Goal: Information Seeking & Learning: Learn about a topic

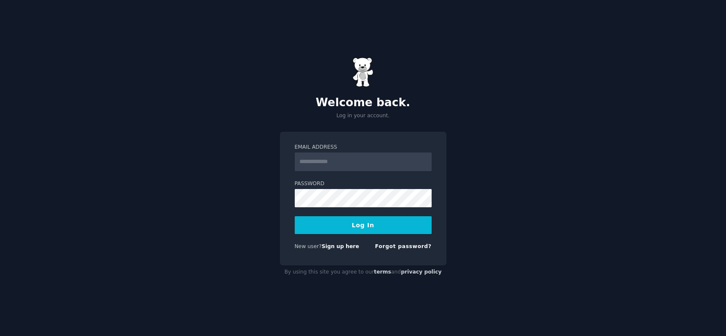
click at [346, 160] on input "Email Address" at bounding box center [363, 162] width 137 height 19
type input "*"
type input "**********"
click at [366, 231] on button "Log In" at bounding box center [363, 225] width 137 height 18
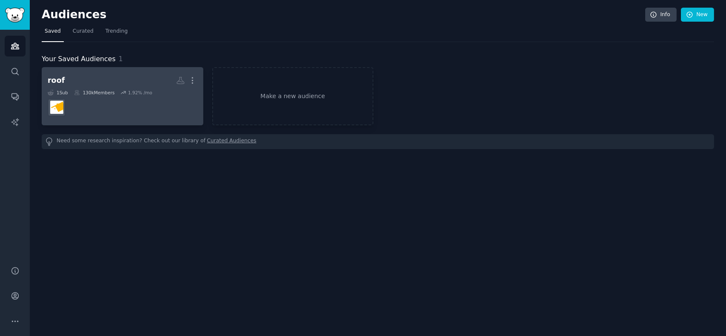
click at [94, 107] on dd at bounding box center [123, 108] width 150 height 24
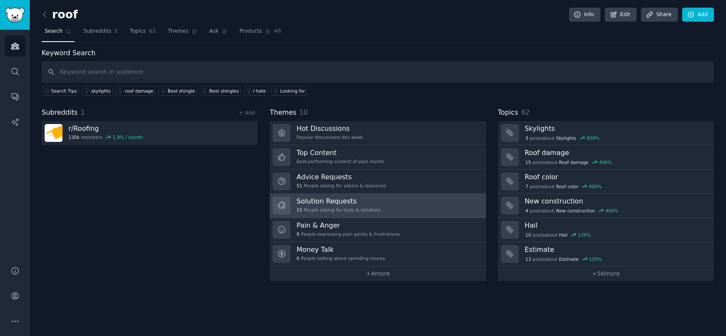
click at [356, 198] on h3 "Solution Requests" at bounding box center [338, 201] width 84 height 9
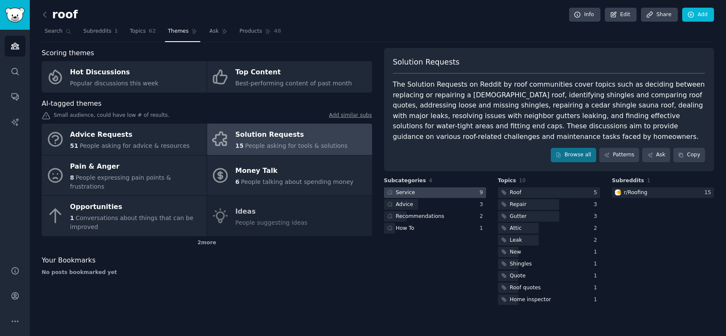
click at [425, 193] on div at bounding box center [435, 192] width 102 height 11
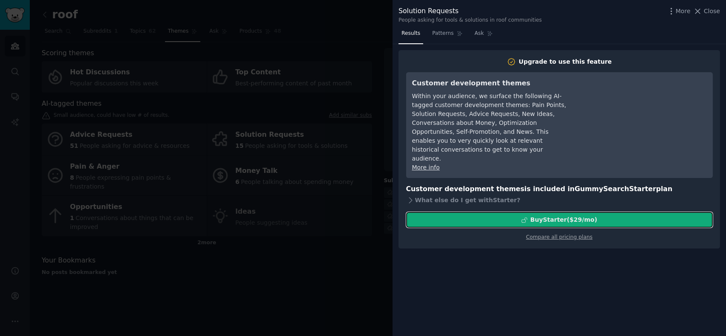
click at [429, 216] on div "Buy Starter ($ 29 /mo )" at bounding box center [559, 220] width 306 height 9
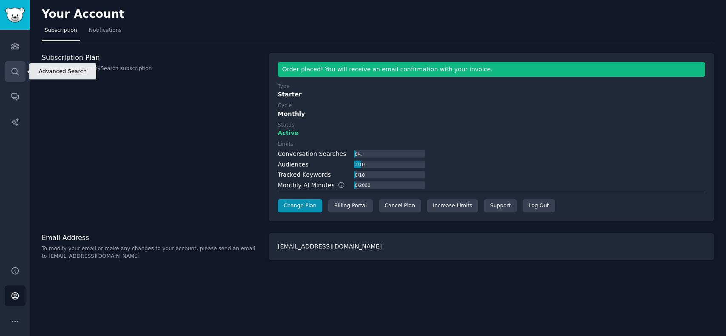
click at [21, 76] on link "Search" at bounding box center [15, 71] width 21 height 21
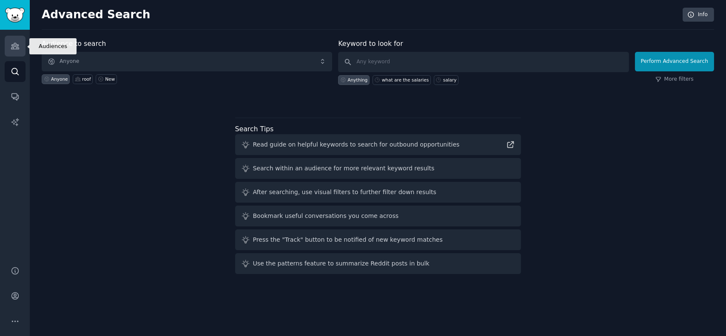
click at [17, 49] on icon "Sidebar" at bounding box center [15, 46] width 8 height 6
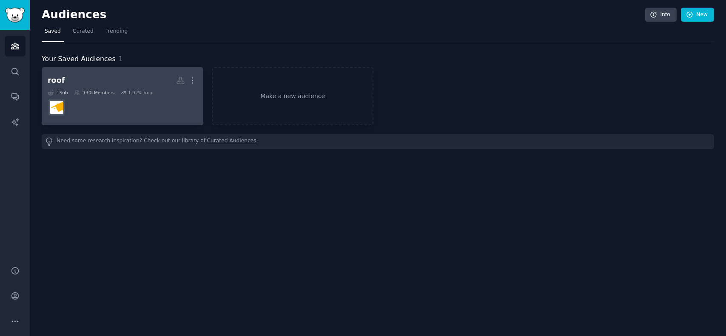
click at [87, 79] on h2 "roof More" at bounding box center [123, 80] width 150 height 15
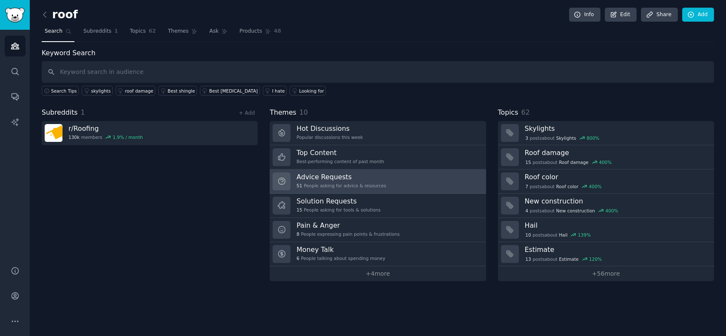
click at [367, 183] on div "51 People asking for advice & resources" at bounding box center [341, 186] width 90 height 6
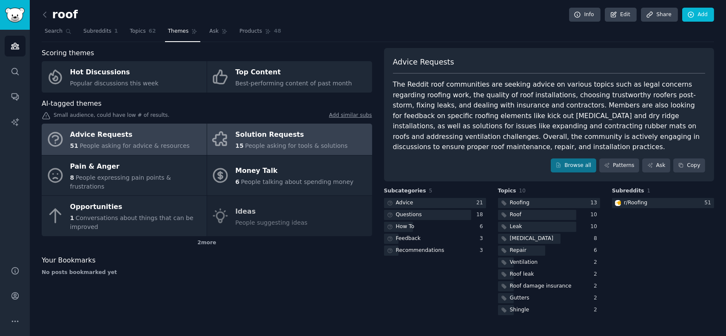
click at [334, 142] on span "People asking for tools & solutions" at bounding box center [296, 145] width 102 height 7
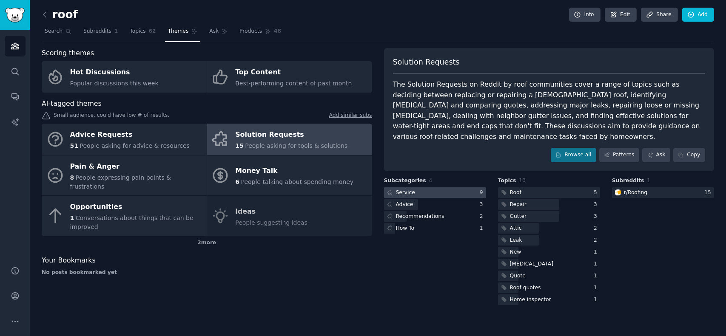
click at [414, 187] on div at bounding box center [435, 192] width 102 height 11
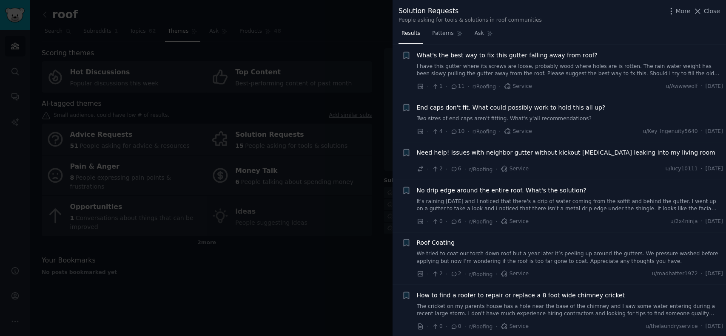
scroll to position [170, 0]
click at [301, 238] on div at bounding box center [363, 168] width 726 height 336
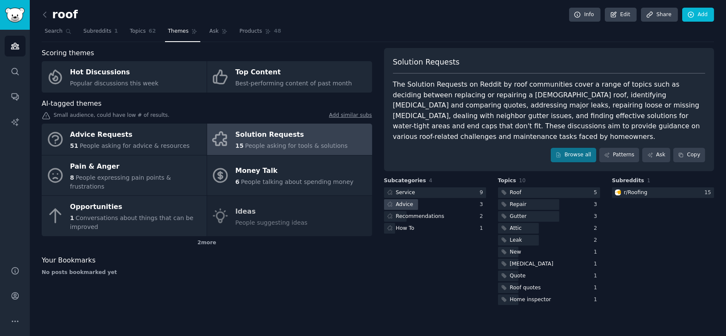
click at [411, 201] on div "Advice" at bounding box center [404, 205] width 17 height 8
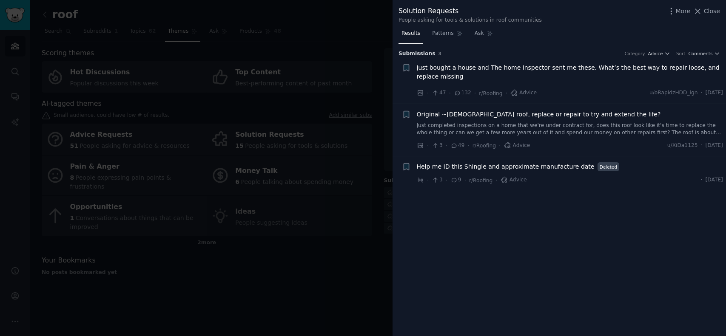
click at [352, 214] on div at bounding box center [363, 168] width 726 height 336
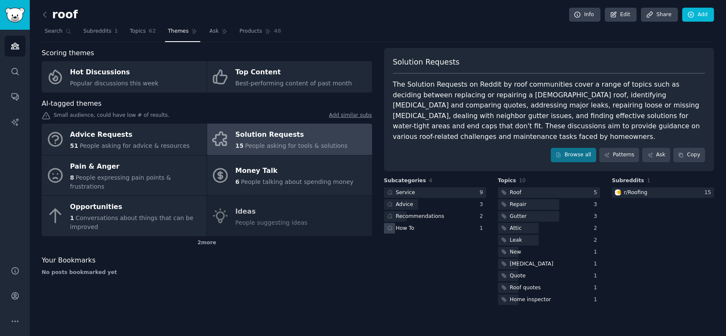
click at [401, 225] on div "How To" at bounding box center [405, 229] width 19 height 8
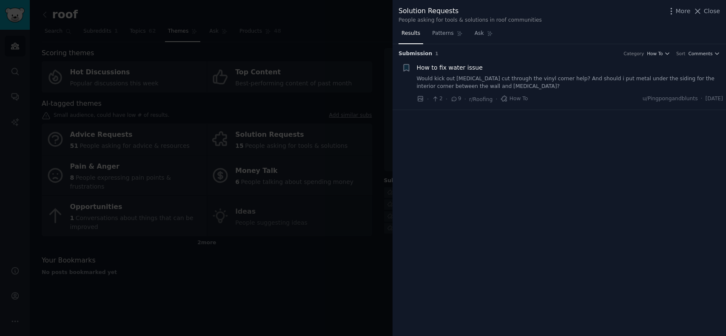
click at [314, 236] on div at bounding box center [363, 168] width 726 height 336
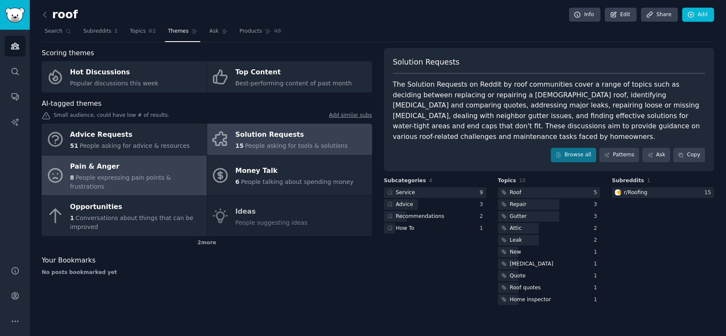
click at [138, 174] on span "People expressing pain points & frustrations" at bounding box center [120, 182] width 101 height 16
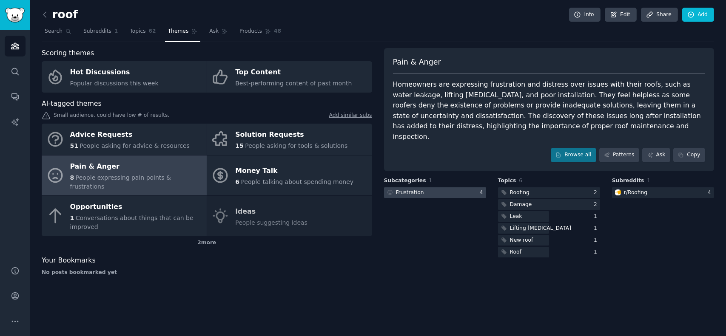
click at [468, 187] on div at bounding box center [435, 192] width 102 height 11
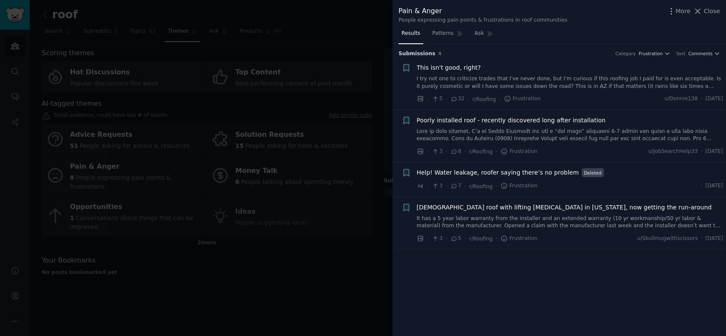
click at [340, 246] on div at bounding box center [363, 168] width 726 height 336
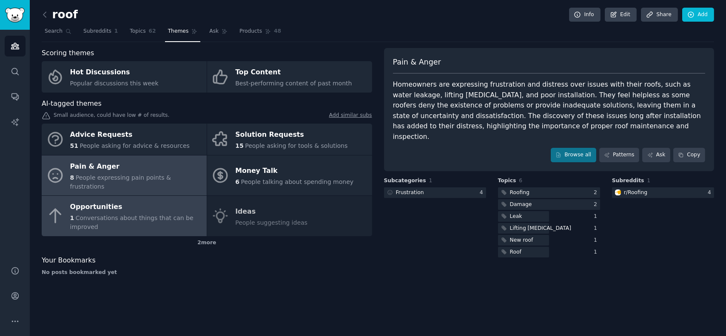
click at [117, 215] on span "Conversations about things that can be improved" at bounding box center [131, 223] width 123 height 16
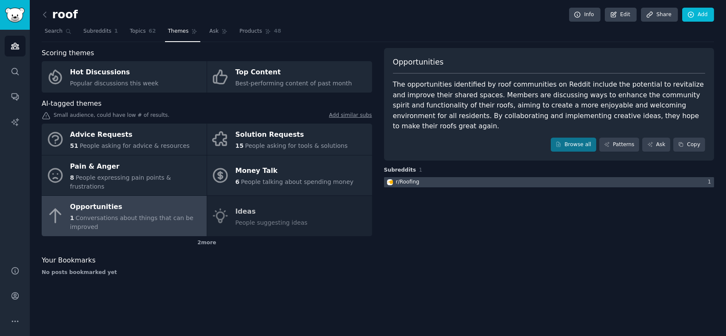
click at [425, 177] on div at bounding box center [549, 182] width 330 height 11
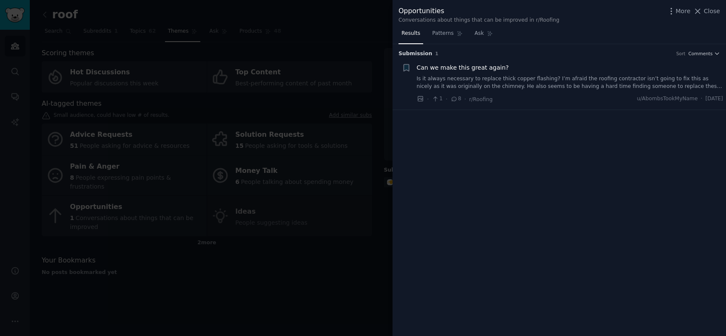
click at [216, 239] on div at bounding box center [363, 168] width 726 height 336
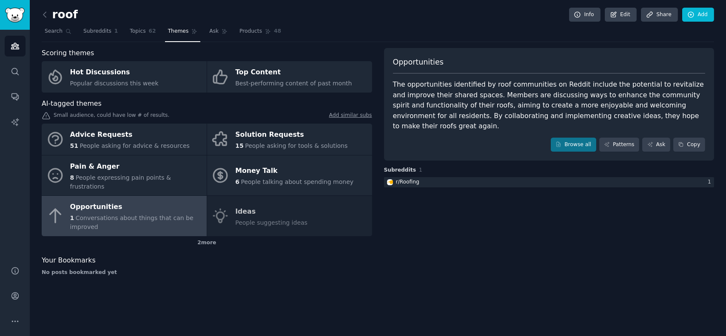
click at [256, 207] on div "Advice Requests 51 People asking for advice & resources Solution Requests 15 Pe…" at bounding box center [207, 180] width 330 height 113
click at [212, 236] on div "2 more" at bounding box center [207, 243] width 330 height 14
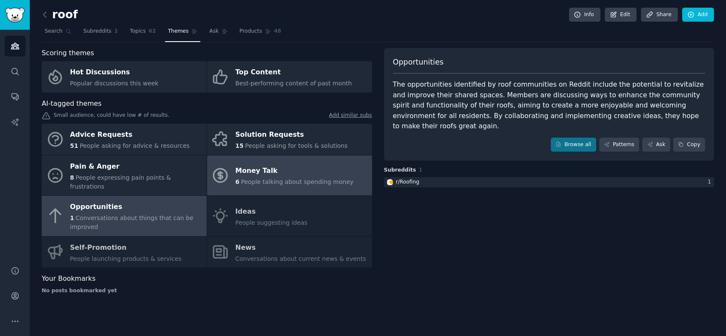
click at [260, 179] on span "People talking about spending money" at bounding box center [297, 182] width 113 height 7
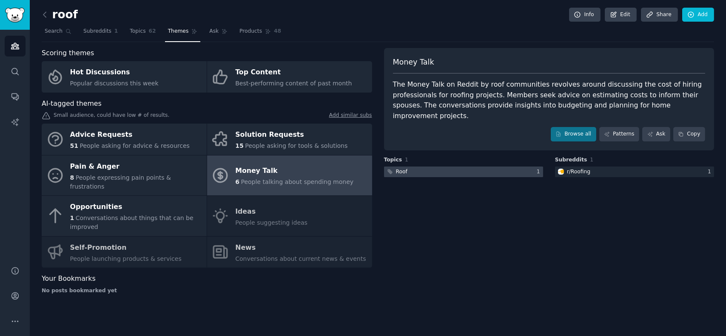
click at [425, 167] on div at bounding box center [463, 172] width 159 height 11
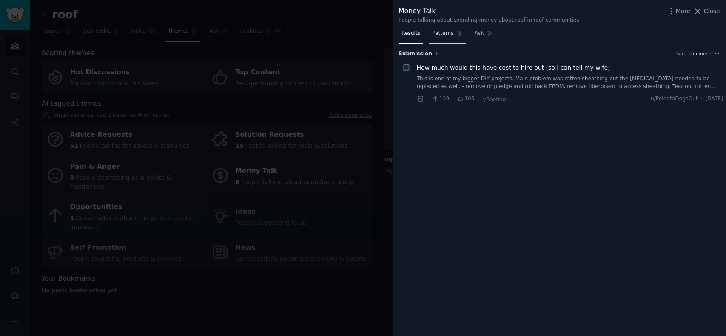
click at [448, 37] on span "Patterns" at bounding box center [442, 34] width 21 height 8
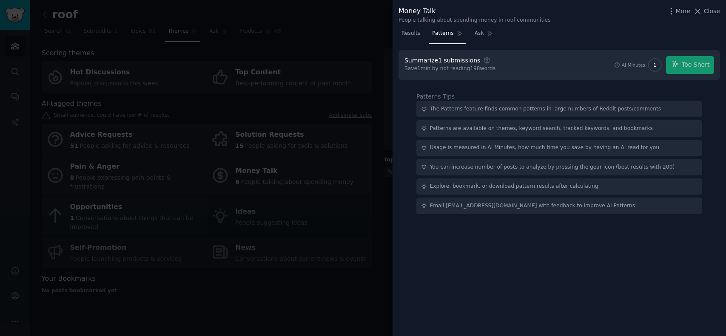
click at [287, 102] on div at bounding box center [363, 168] width 726 height 336
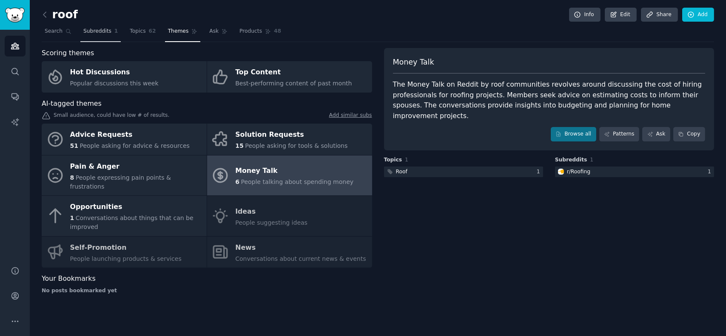
click at [102, 34] on span "Subreddits" at bounding box center [97, 32] width 28 height 8
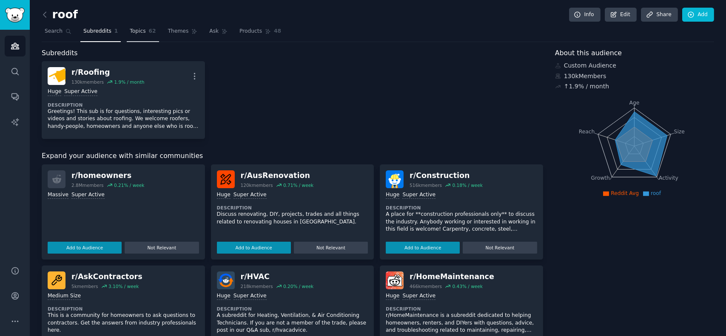
click at [127, 31] on link "Topics 62" at bounding box center [143, 33] width 32 height 17
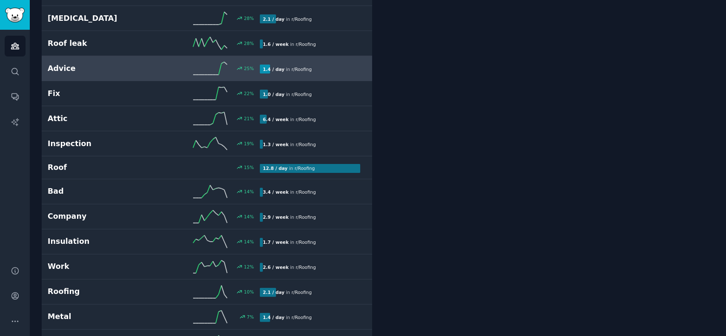
scroll to position [553, 0]
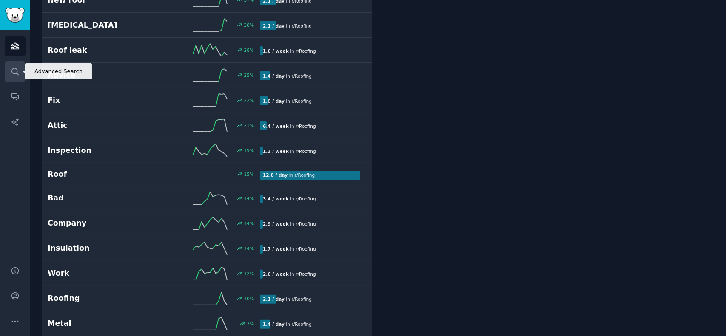
click at [20, 75] on link "Search" at bounding box center [15, 71] width 21 height 21
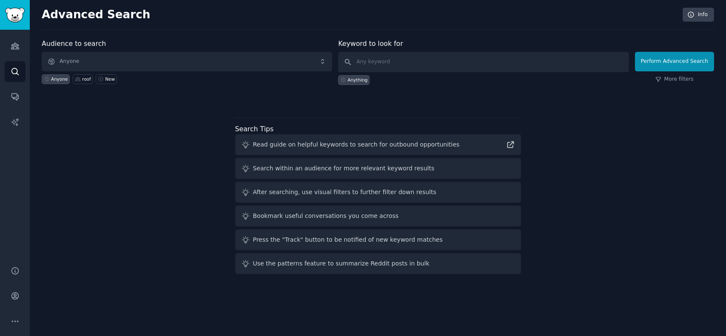
click at [113, 17] on h2 "Advanced Search" at bounding box center [360, 15] width 636 height 14
click at [14, 13] on img "Sidebar" at bounding box center [15, 15] width 20 height 15
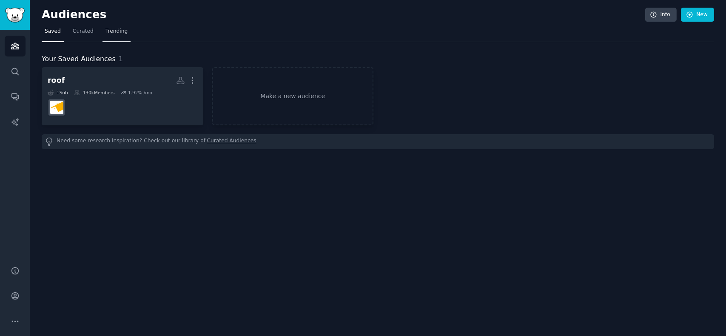
click at [116, 37] on link "Trending" at bounding box center [116, 33] width 28 height 17
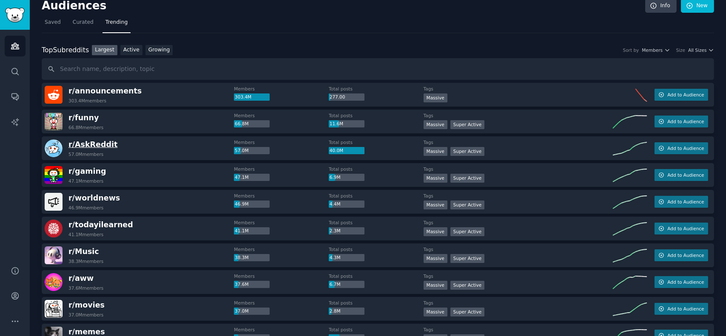
scroll to position [1, 0]
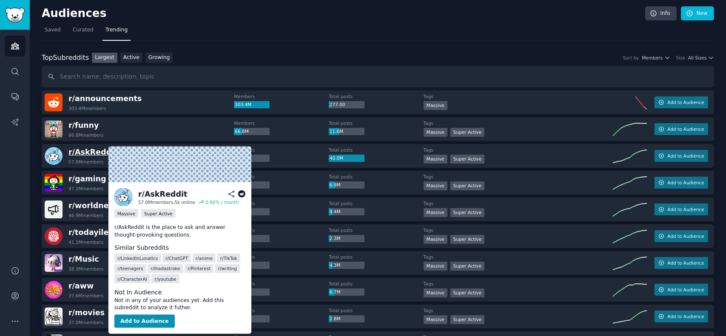
click at [96, 151] on span "r/ AskReddit" at bounding box center [92, 152] width 49 height 9
click at [93, 153] on span "r/ AskReddit" at bounding box center [92, 152] width 49 height 9
click at [96, 152] on span "r/ AskReddit" at bounding box center [92, 152] width 49 height 9
click at [99, 151] on span "r/ AskReddit" at bounding box center [92, 152] width 49 height 9
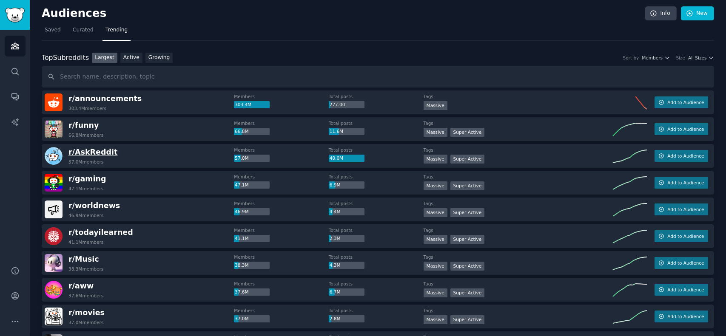
click at [85, 148] on span "r/ AskReddit" at bounding box center [92, 152] width 49 height 9
click at [93, 150] on span "r/ AskReddit" at bounding box center [92, 152] width 49 height 9
click at [349, 156] on div "40.0M" at bounding box center [347, 159] width 36 height 8
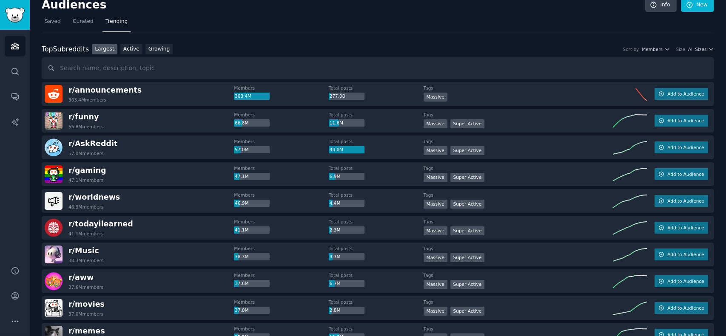
scroll to position [0, 0]
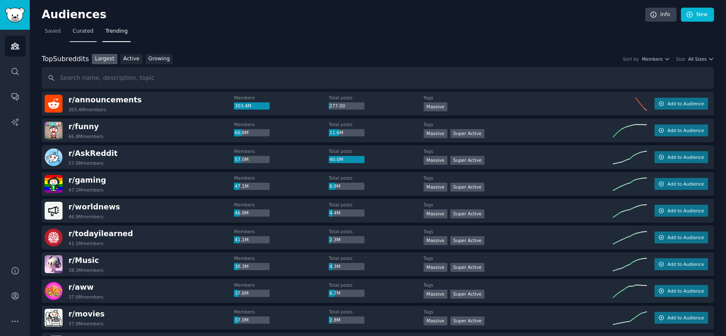
click at [85, 31] on span "Curated" at bounding box center [83, 32] width 21 height 8
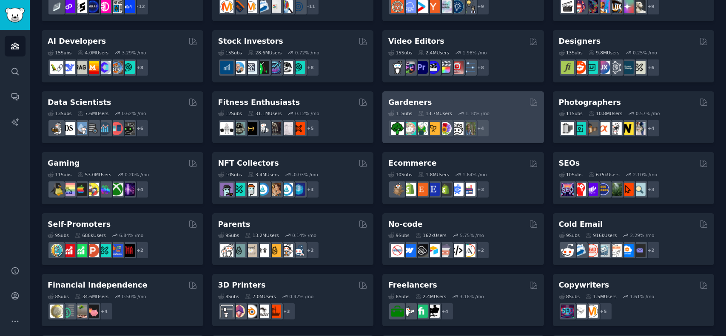
scroll to position [128, 0]
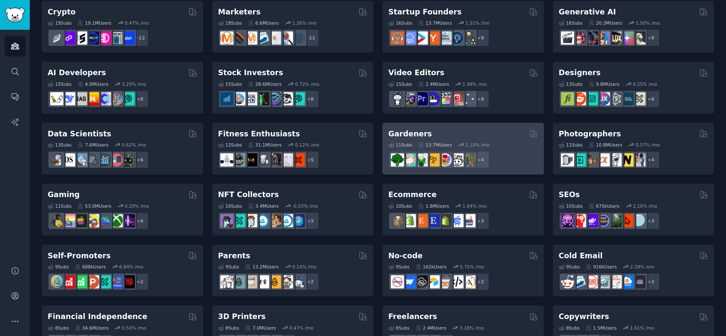
click at [405, 131] on h2 "Gardeners" at bounding box center [410, 134] width 44 height 11
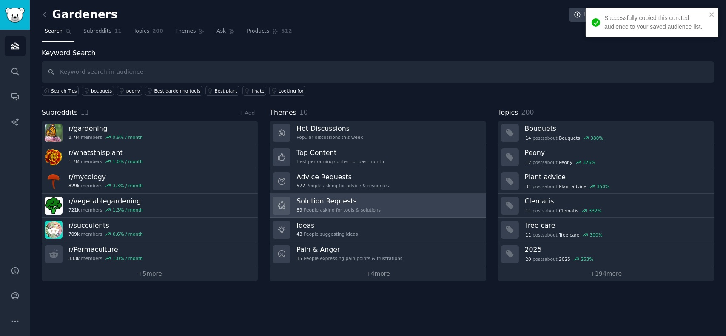
click at [385, 205] on link "Solution Requests 89 People asking for tools & solutions" at bounding box center [378, 206] width 216 height 24
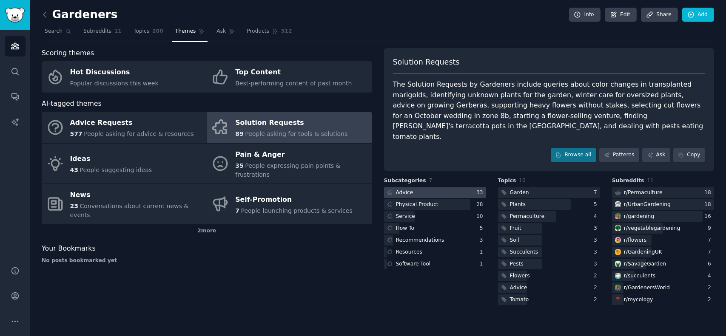
click at [424, 187] on div at bounding box center [435, 192] width 102 height 11
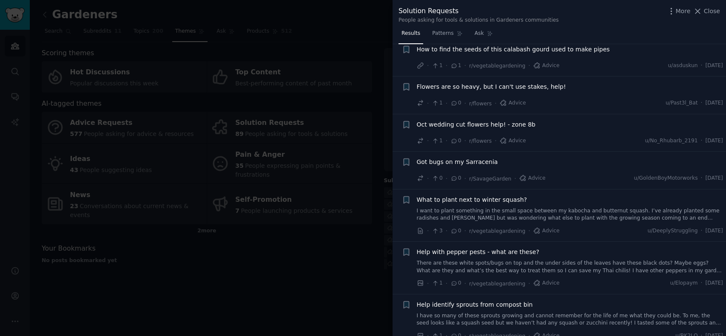
scroll to position [1346, 0]
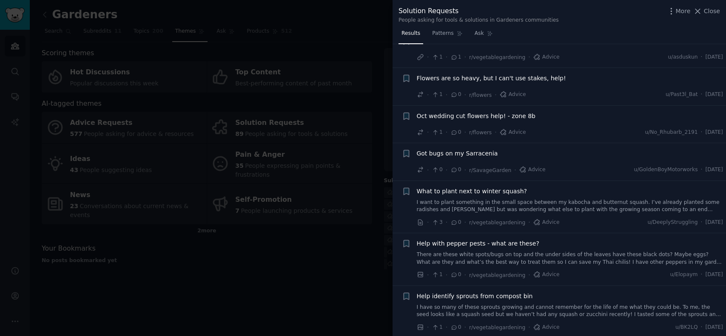
click at [287, 234] on div at bounding box center [363, 168] width 726 height 336
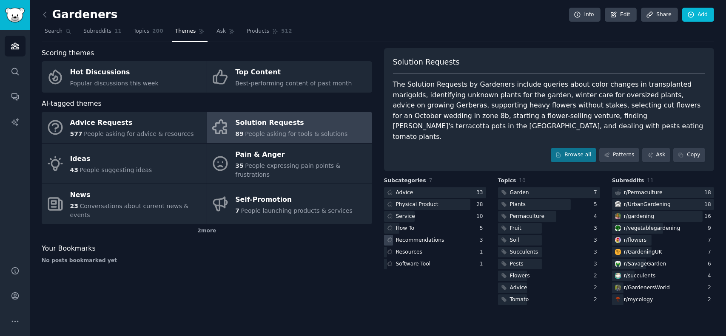
click at [425, 237] on div "Recommendations" at bounding box center [420, 241] width 48 height 8
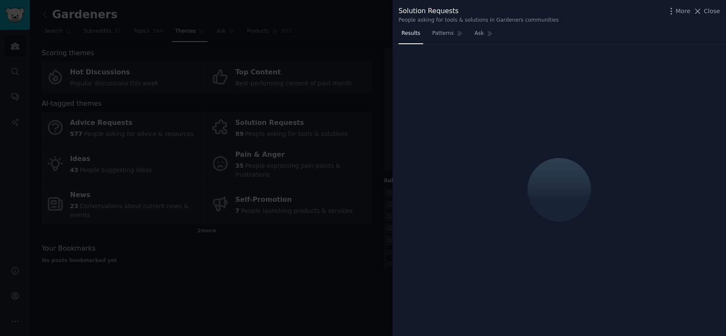
click at [318, 227] on div at bounding box center [363, 168] width 726 height 336
